Goal: Information Seeking & Learning: Learn about a topic

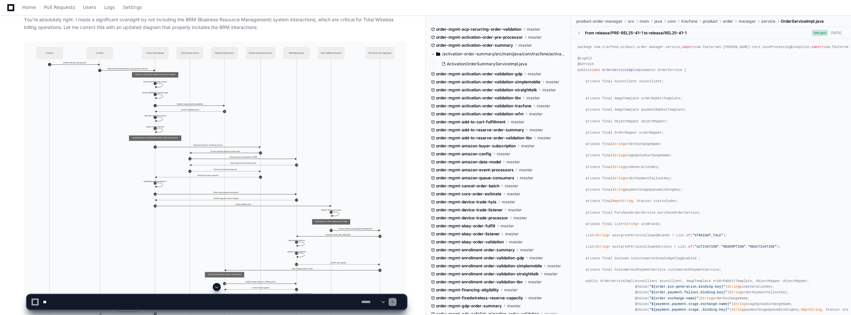
scroll to position [12189, 0]
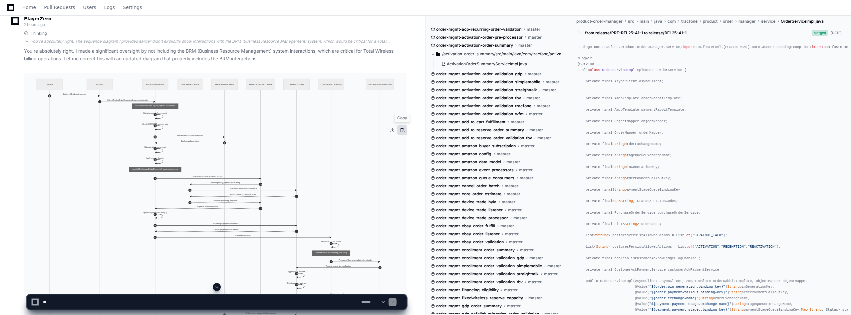
click at [402, 129] on button at bounding box center [402, 130] width 10 height 10
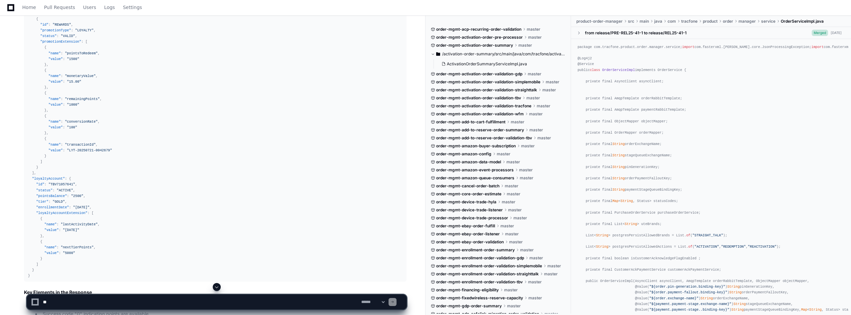
scroll to position [9225, 0]
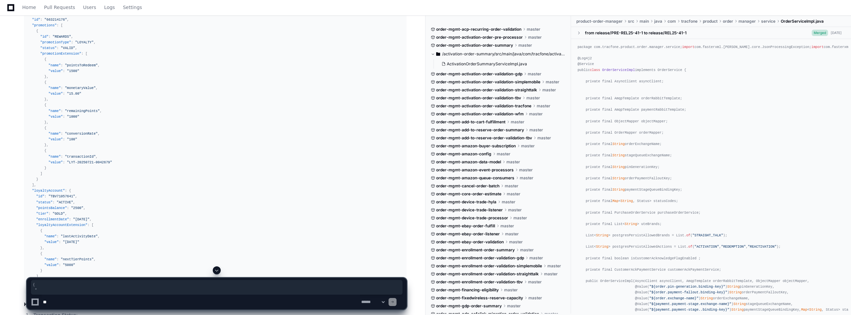
drag, startPoint x: 27, startPoint y: 37, endPoint x: 36, endPoint y: 46, distance: 13.0
click at [36, 46] on pre "{ "transactionStatus" : { "code" : "0" , "message" : "Success" , "type" : "SUCC…" at bounding box center [215, 136] width 383 height 313
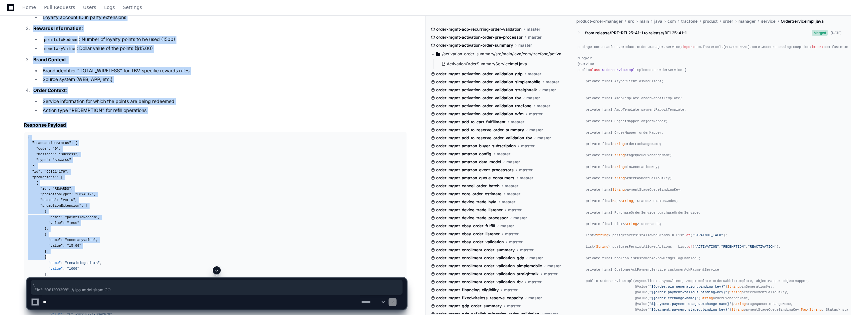
scroll to position [9102, 0]
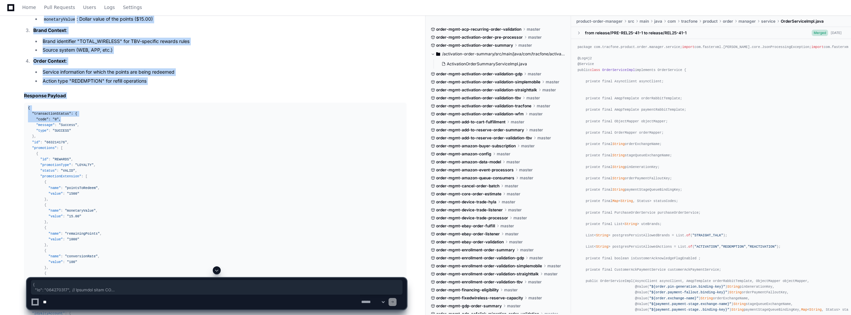
drag, startPoint x: 27, startPoint y: 61, endPoint x: 87, endPoint y: 173, distance: 127.3
click at [87, 173] on article "Step 5: Validate Rewards Points Availability In the sequence diagram, step 5 re…" at bounding box center [215, 21] width 383 height 1213
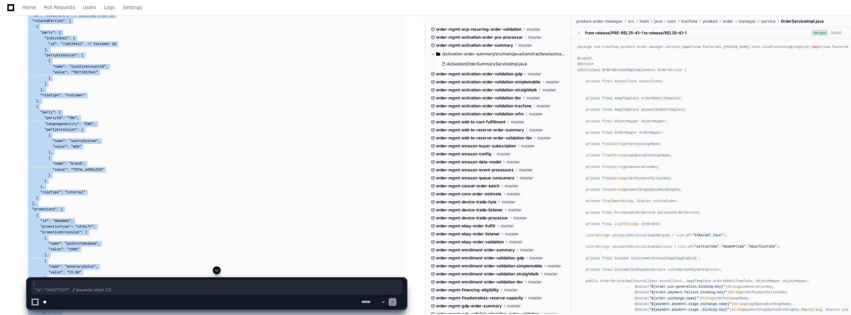
scroll to position [8636, 0]
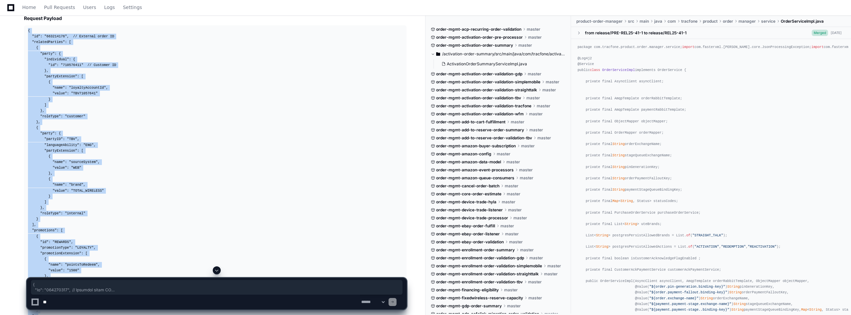
click at [27, 82] on pre "{ "id" : "663214176" , // External order ID "relatedParties" : [ { "party" : { …" at bounding box center [215, 218] width 383 height 387
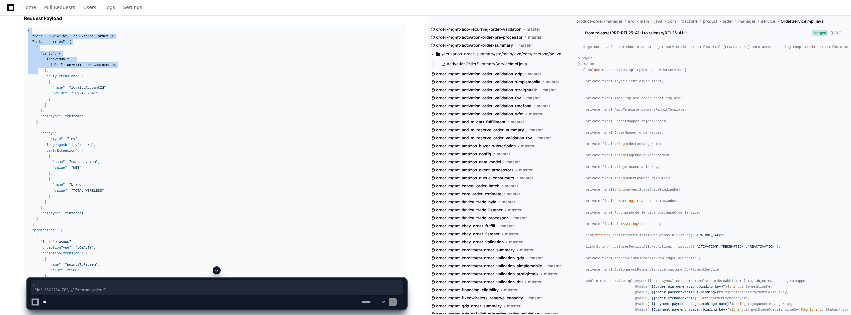
drag, startPoint x: 28, startPoint y: 84, endPoint x: 37, endPoint y: 124, distance: 41.4
click at [37, 124] on pre "{ "id" : "663214176" , // External order ID "relatedParties" : [ { "party" : { …" at bounding box center [215, 218] width 383 height 387
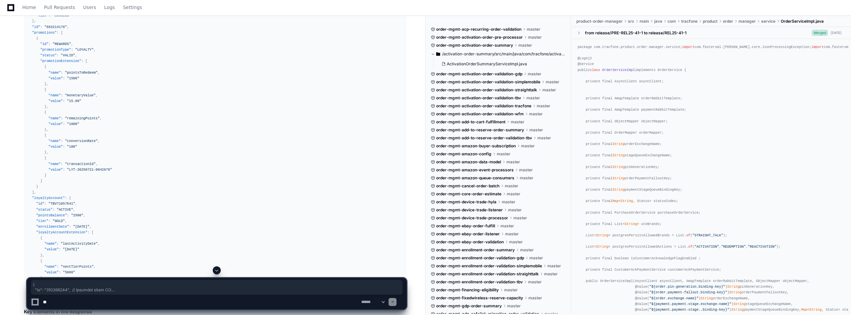
scroll to position [9206, 0]
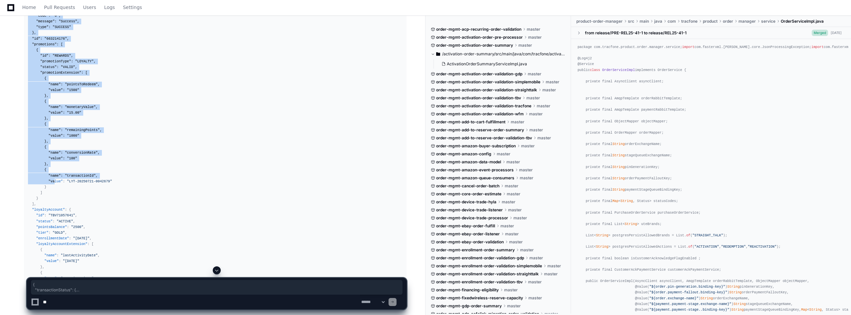
drag, startPoint x: 28, startPoint y: 55, endPoint x: 52, endPoint y: 236, distance: 182.5
click at [52, 236] on pre "{ "transactionStatus" : { "code" : "0" , "message" : "Success" , "type" : "SUCC…" at bounding box center [215, 155] width 383 height 313
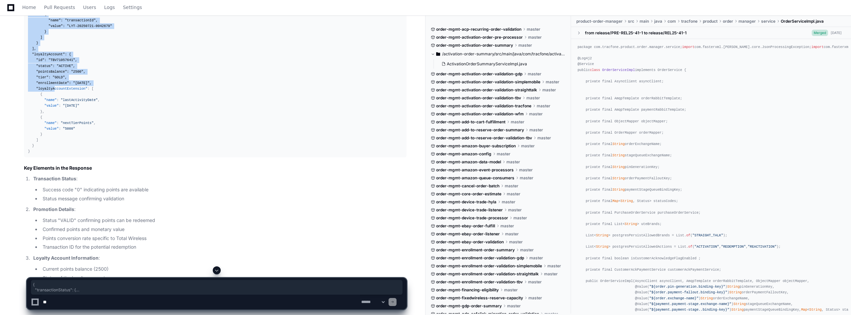
scroll to position [9372, 0]
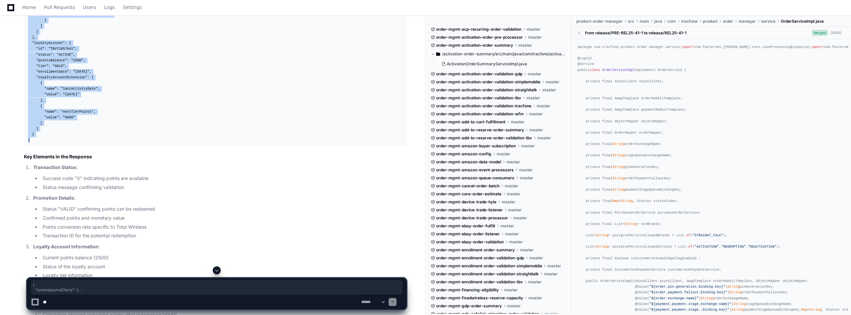
copy div "{ "transactionStatus" : { "code" : "0" , "message" : "Success" , "type" : "SUCC…"
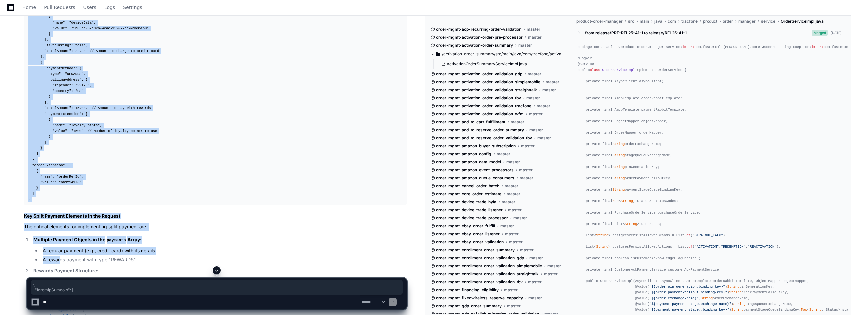
scroll to position [6509, 0]
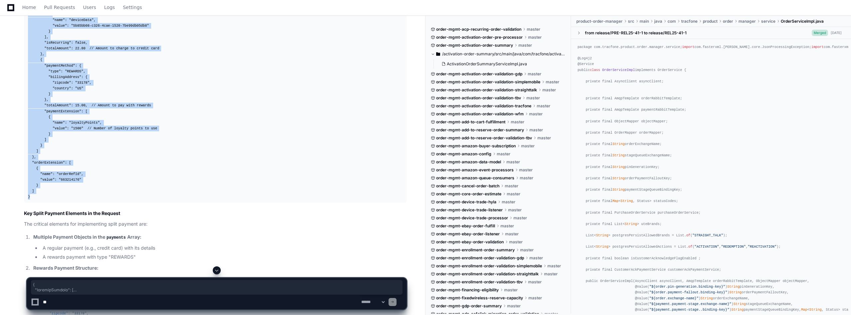
drag, startPoint x: 28, startPoint y: 158, endPoint x: 32, endPoint y: 247, distance: 88.7
copy div "{ "relatedParties" : [ { "party" : { "individual" : { "id" : "710576411" // Cus…"
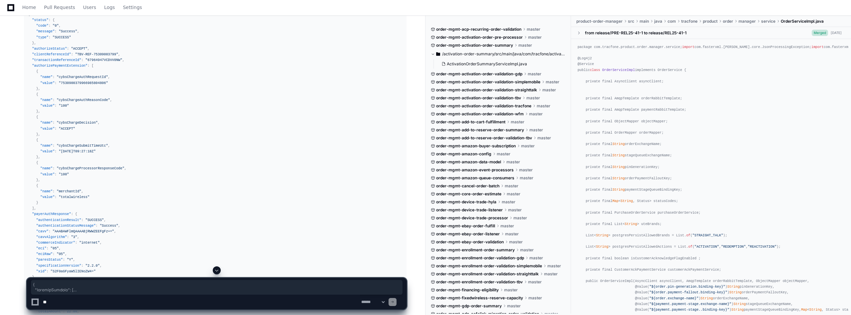
scroll to position [7575, 0]
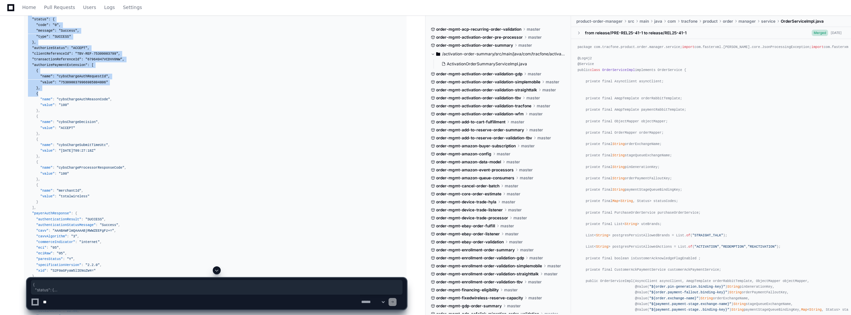
drag, startPoint x: 27, startPoint y: 63, endPoint x: 59, endPoint y: 144, distance: 87.6
click at [59, 144] on pre "{ "status" : { "code" : "0" , "message" : "Success" , "type" : "SUCCESS" } , "a…" at bounding box center [215, 250] width 383 height 485
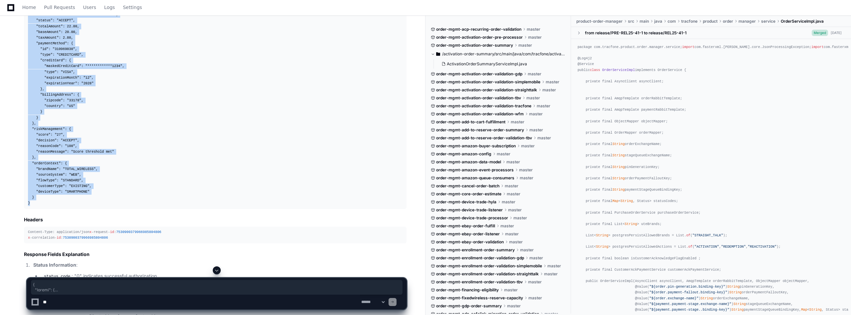
scroll to position [7874, 0]
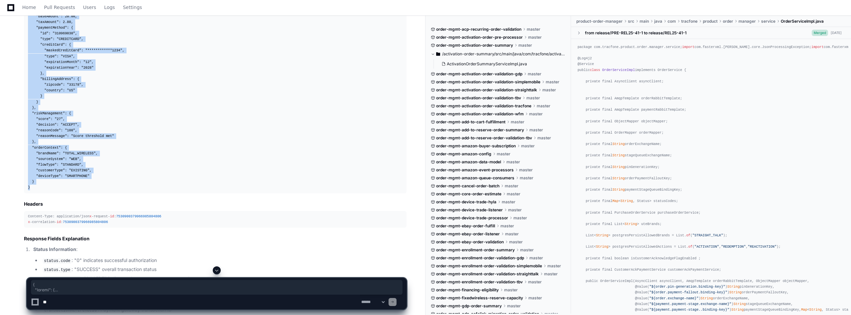
copy div "{ "status" : { "code" : "0" , "message" : "Success" , "type" : "SUCCESS" } , "a…"
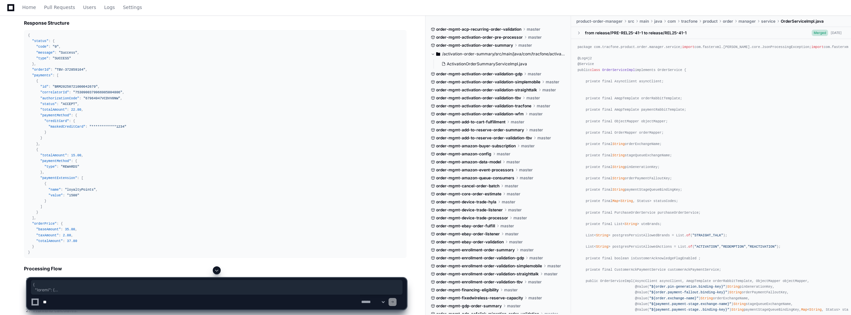
scroll to position [6942, 0]
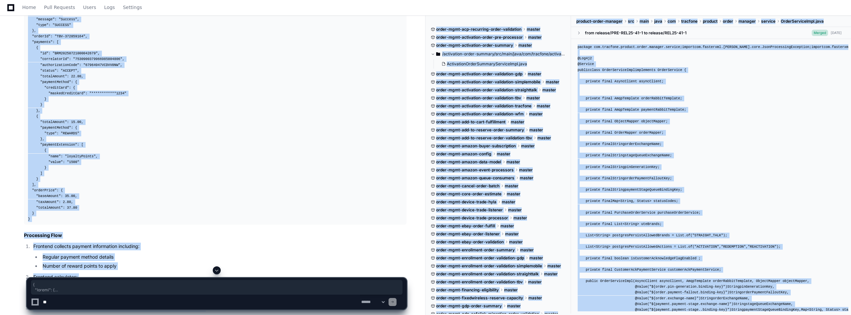
drag, startPoint x: 27, startPoint y: 51, endPoint x: 32, endPoint y: 267, distance: 215.9
click at [145, 167] on div "**********" at bounding box center [215, 110] width 375 height 222
drag, startPoint x: 28, startPoint y: 50, endPoint x: 30, endPoint y: 268, distance: 218.5
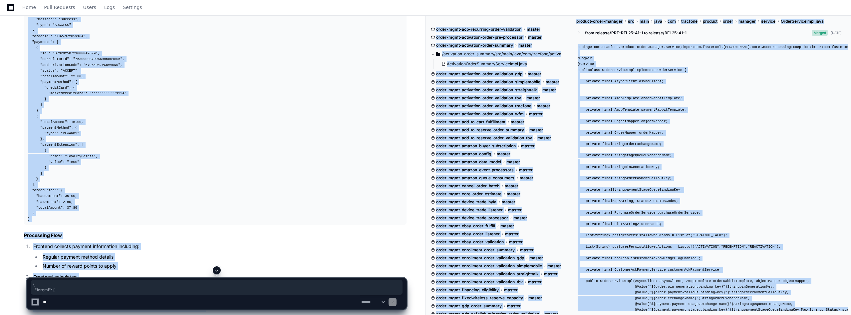
click at [143, 207] on div "**********" at bounding box center [215, 110] width 375 height 222
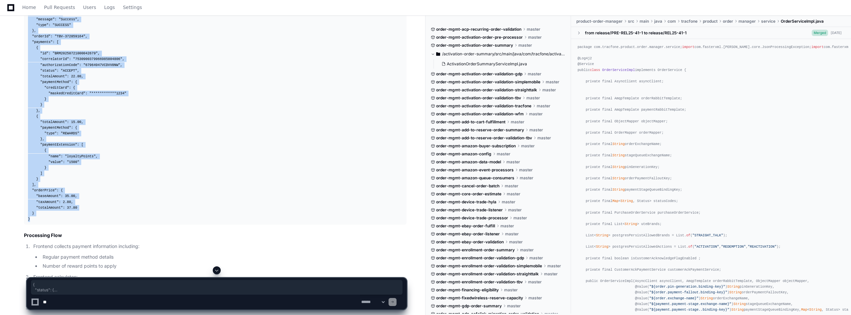
drag, startPoint x: 32, startPoint y: 267, endPoint x: 28, endPoint y: 52, distance: 215.5
click at [28, 52] on div "**********" at bounding box center [215, 110] width 375 height 222
click at [129, 188] on div "**********" at bounding box center [215, 110] width 375 height 222
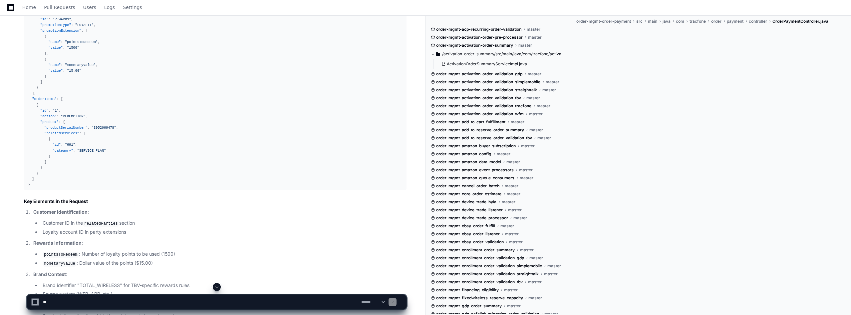
scroll to position [9058, 0]
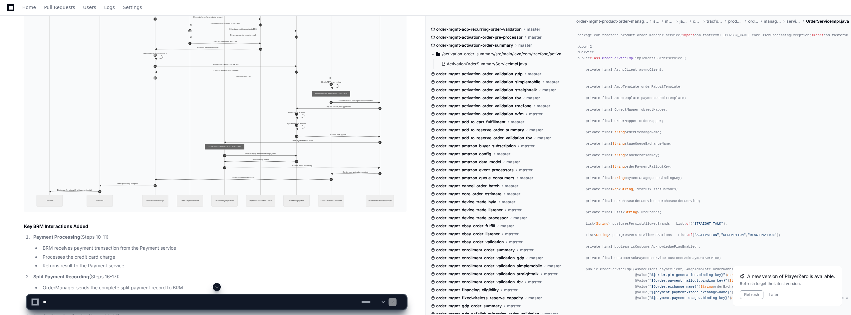
scroll to position [12348, 0]
